Goal: Task Accomplishment & Management: Manage account settings

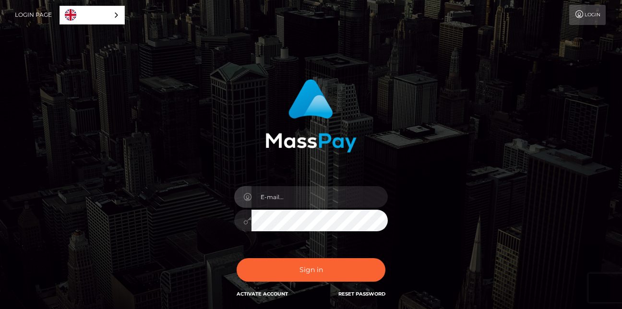
click at [280, 202] on input "email" at bounding box center [319, 197] width 136 height 22
drag, startPoint x: 0, startPoint y: 0, endPoint x: 280, endPoint y: 202, distance: 345.1
click at [280, 202] on input "email" at bounding box center [319, 197] width 136 height 22
type input "[EMAIL_ADDRESS][DOMAIN_NAME]"
click at [344, 291] on link "Reset Password" at bounding box center [361, 294] width 47 height 6
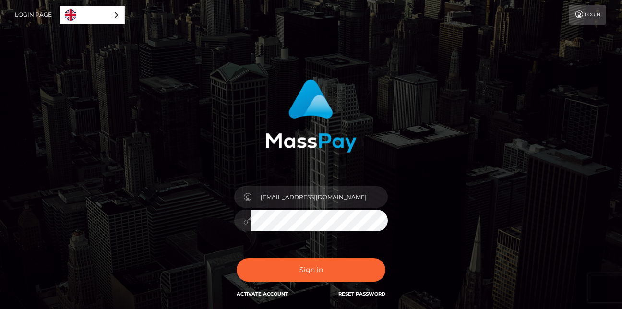
click at [344, 291] on link "Reset Password" at bounding box center [361, 294] width 47 height 6
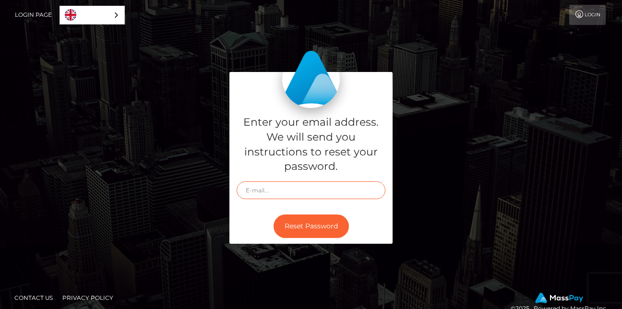
click at [320, 191] on input "text" at bounding box center [311, 190] width 149 height 18
type input "[EMAIL_ADDRESS][DOMAIN_NAME]"
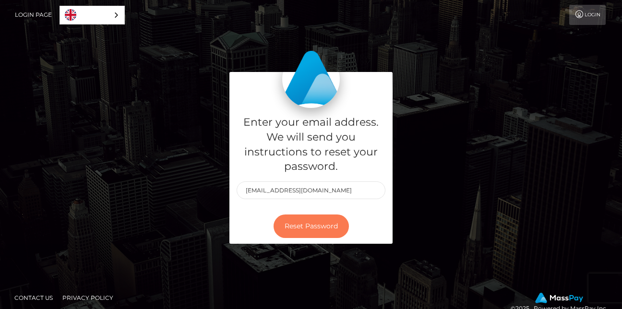
click at [325, 225] on button "Reset Password" at bounding box center [311, 227] width 75 height 24
